Goal: Find specific page/section: Find specific page/section

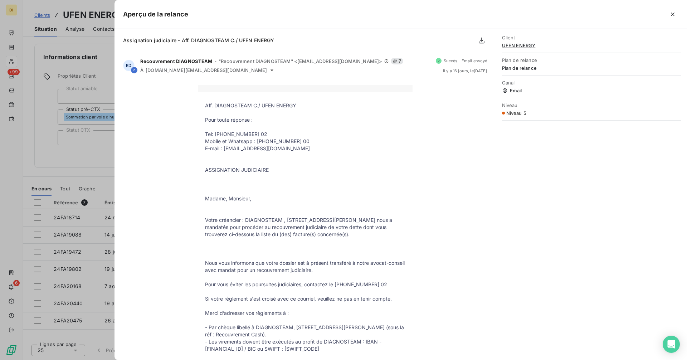
scroll to position [330, 0]
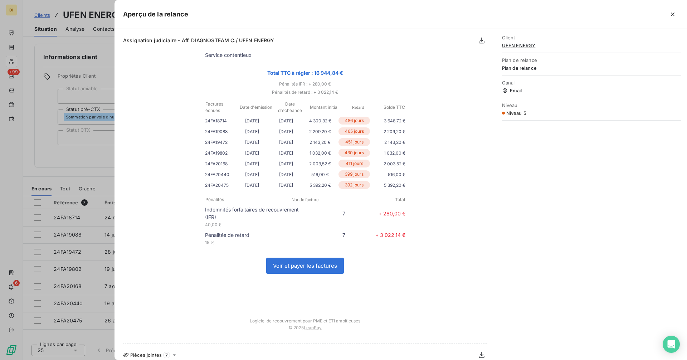
click at [84, 156] on div at bounding box center [343, 180] width 687 height 360
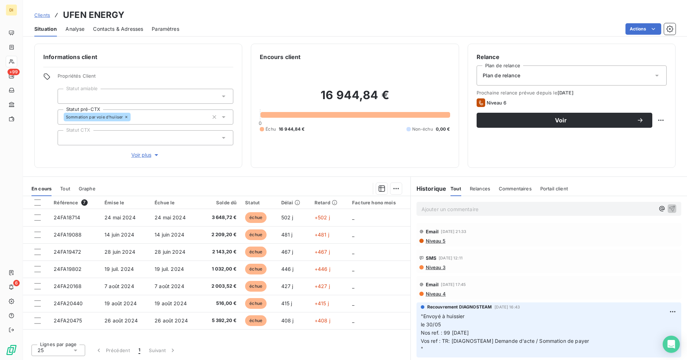
click at [42, 15] on span "Clients" at bounding box center [42, 15] width 16 height 6
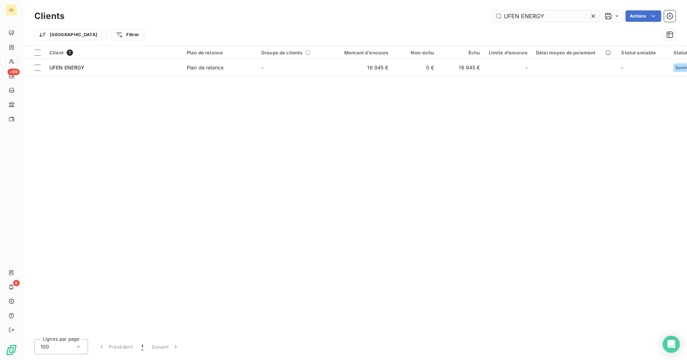
click at [551, 16] on input "UFEN ENERGY" at bounding box center [545, 15] width 107 height 11
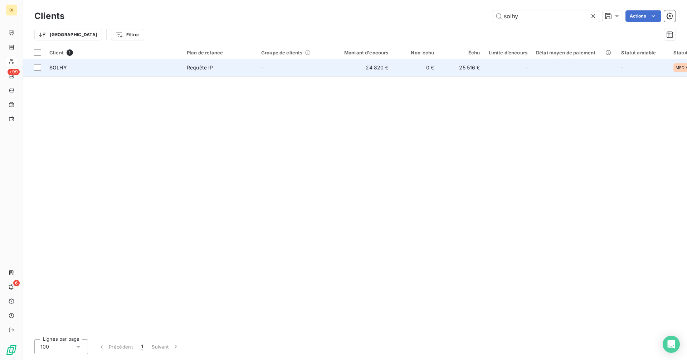
type input "solhy"
click at [461, 67] on td "25 516 €" at bounding box center [462, 67] width 46 height 17
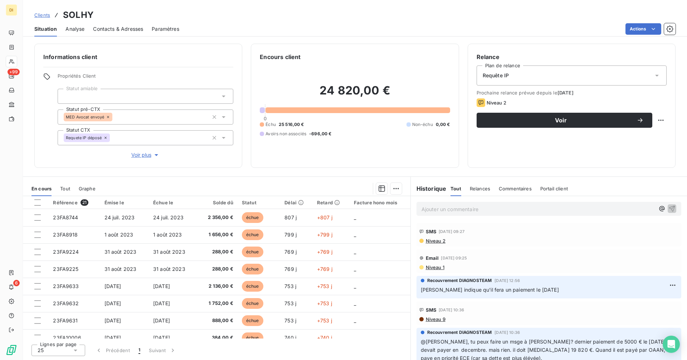
click at [503, 209] on p "Ajouter un commentaire ﻿" at bounding box center [537, 209] width 233 height 9
click at [421, 208] on div "OIP reçu et transmis à huissier pour signification" at bounding box center [548, 208] width 265 height 13
copy span "OIP reçu et transmis à huissier pour signification"
click at [668, 210] on icon "button" at bounding box center [671, 208] width 7 height 7
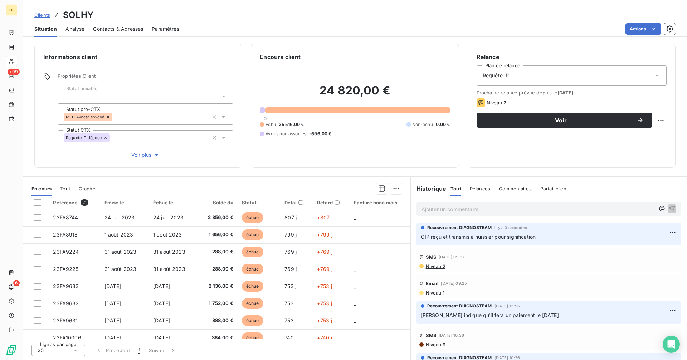
click at [45, 15] on span "Clients" at bounding box center [42, 15] width 16 height 6
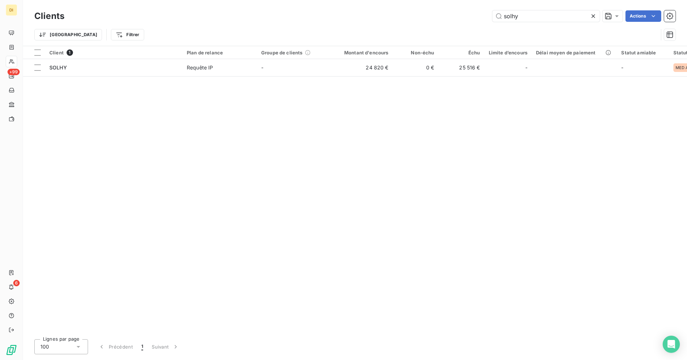
click at [529, 23] on div "Clients solhy Actions" at bounding box center [354, 16] width 641 height 15
click at [529, 22] on div "Clients solhy Actions" at bounding box center [354, 16] width 641 height 15
click at [527, 19] on input "solhy" at bounding box center [545, 15] width 107 height 11
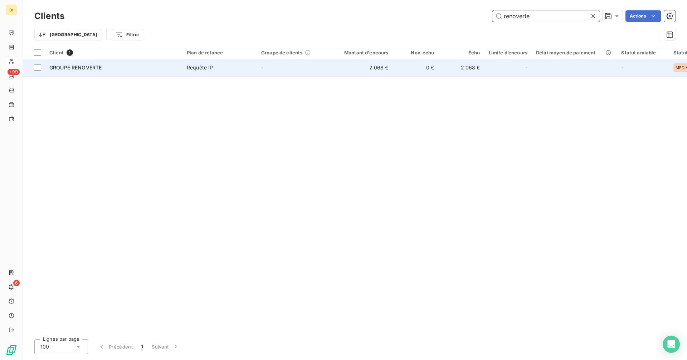
type input "renoverte"
click at [293, 65] on td "-" at bounding box center [294, 67] width 74 height 17
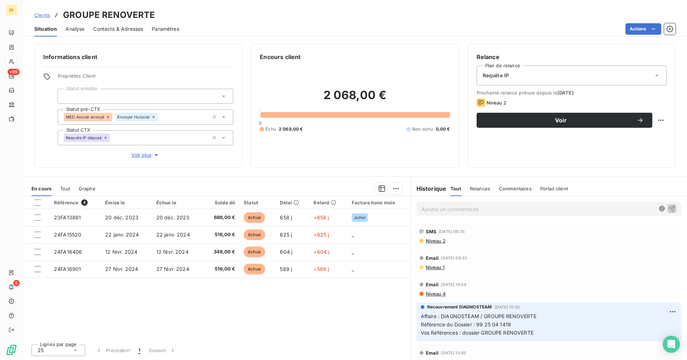
click at [462, 207] on p "Ajouter un commentaire ﻿" at bounding box center [537, 209] width 233 height 9
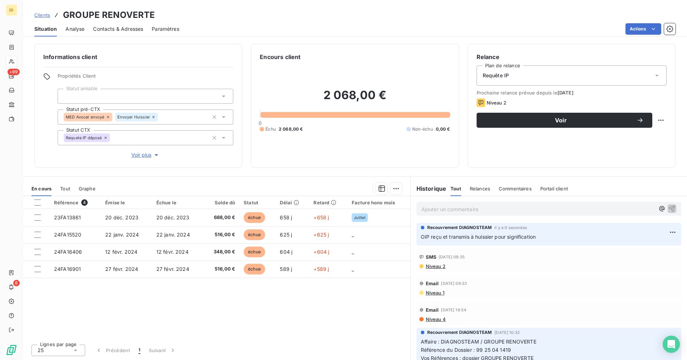
click at [43, 14] on span "Clients" at bounding box center [42, 15] width 16 height 6
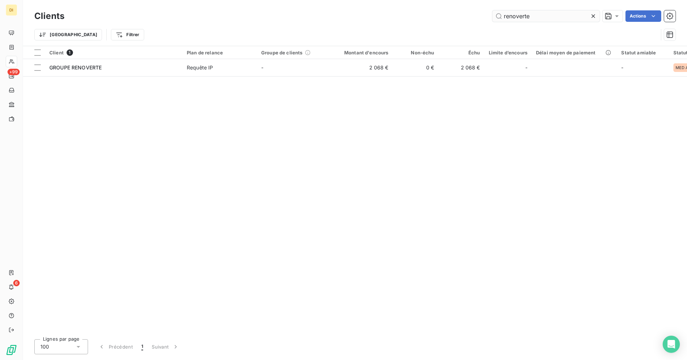
click at [537, 18] on input "renoverte" at bounding box center [545, 15] width 107 height 11
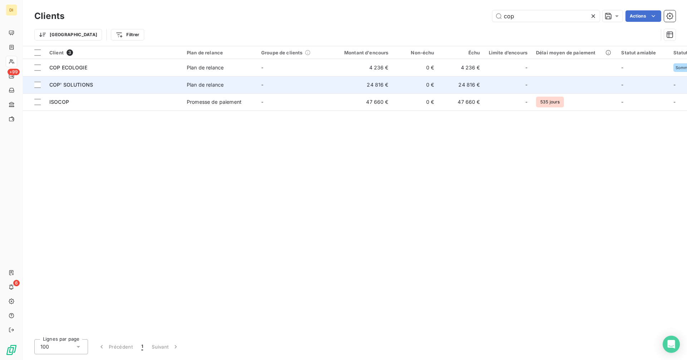
type input "cop"
click at [254, 87] on td "Plan de relance" at bounding box center [219, 84] width 74 height 17
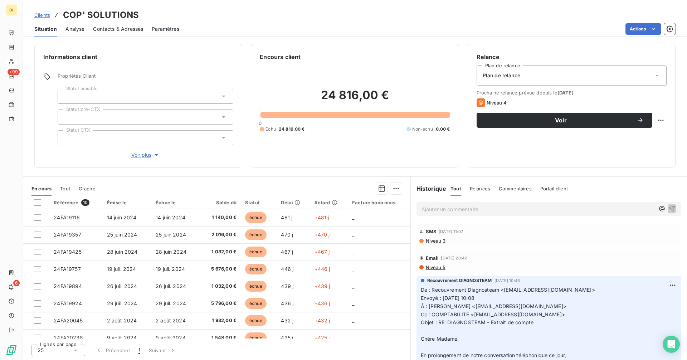
click at [443, 211] on p "Ajouter un commentaire ﻿" at bounding box center [537, 209] width 233 height 9
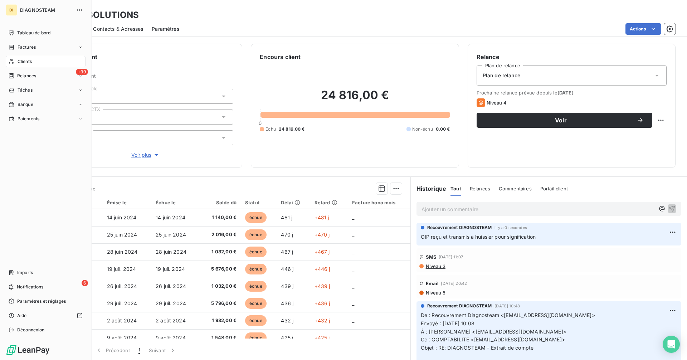
drag, startPoint x: 21, startPoint y: 328, endPoint x: 31, endPoint y: 322, distance: 11.7
click at [22, 328] on span "Déconnexion" at bounding box center [31, 330] width 28 height 6
